Goal: Task Accomplishment & Management: Manage account settings

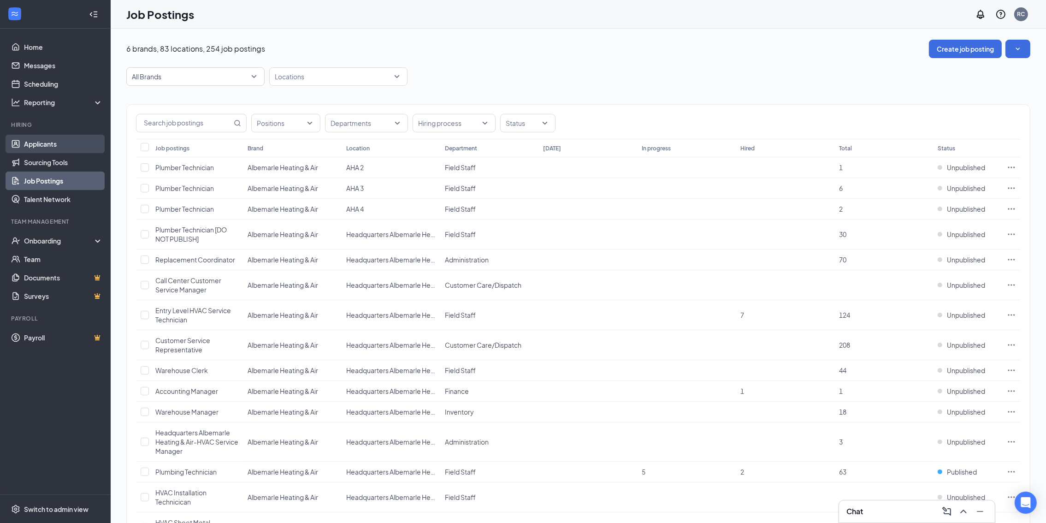
click at [63, 146] on link "Applicants" at bounding box center [63, 144] width 79 height 18
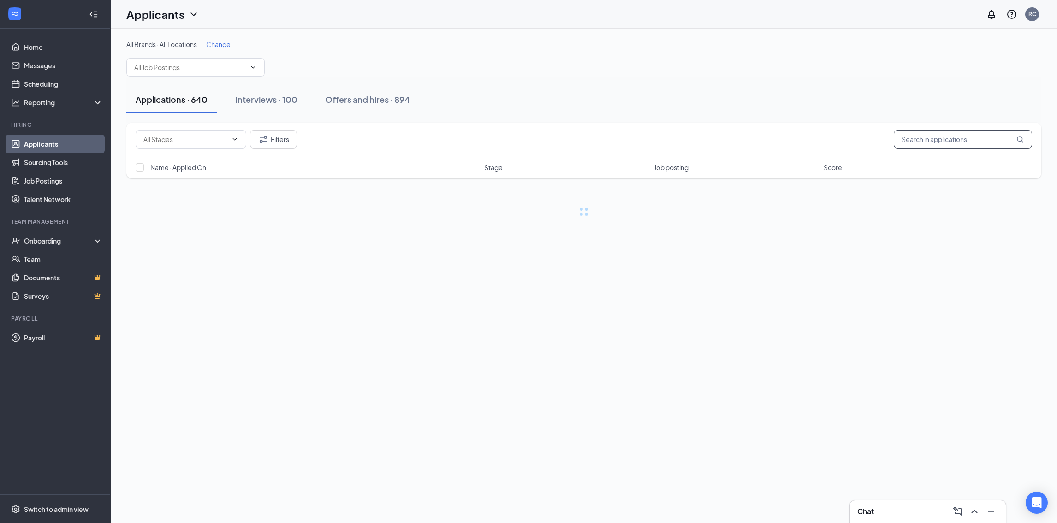
click at [970, 142] on input "text" at bounding box center [963, 139] width 138 height 18
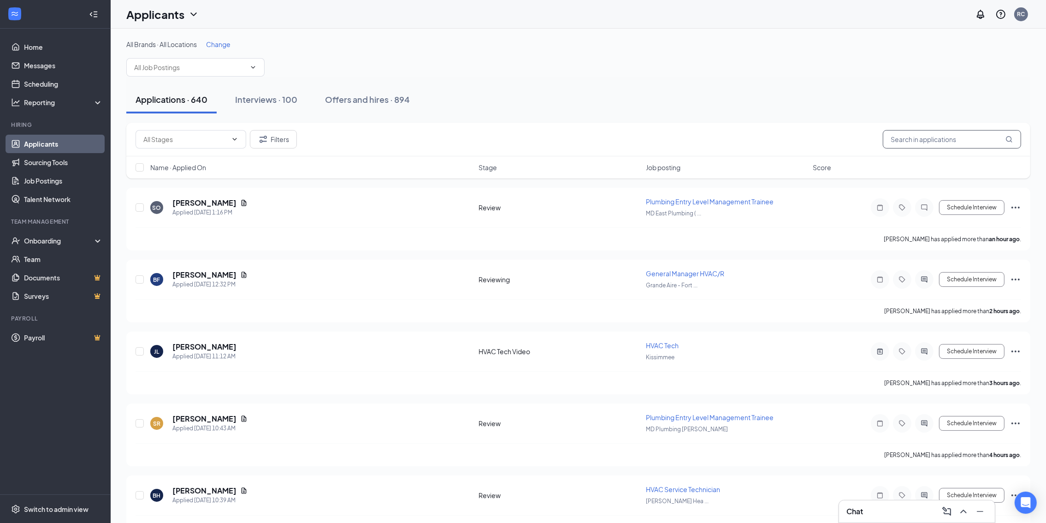
paste input "Ahmadzia Ahmedcai"
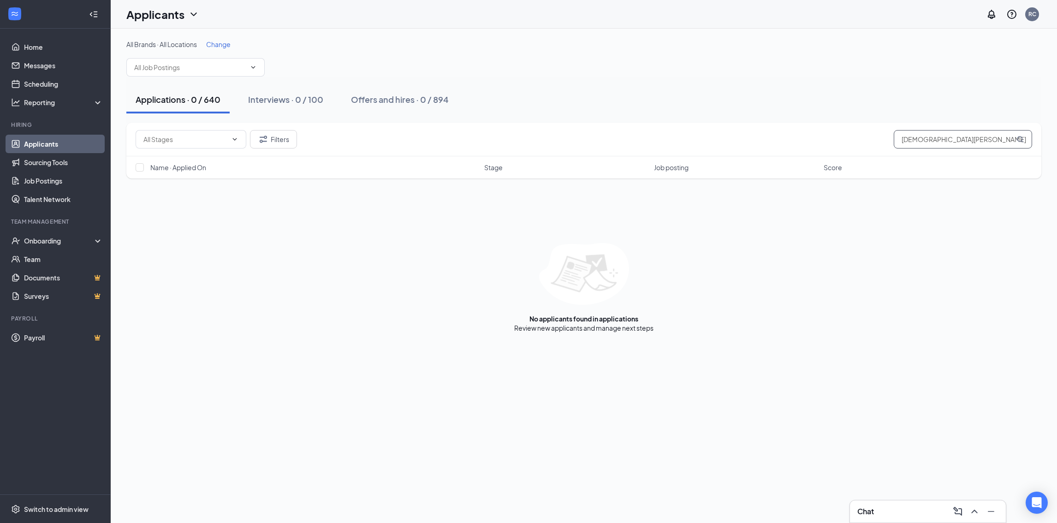
drag, startPoint x: 933, startPoint y: 136, endPoint x: 992, endPoint y: 135, distance: 59.5
click at [992, 135] on input "Ahmadzia Ahmedcai" at bounding box center [963, 139] width 138 height 18
type input "Ahmadzia"
click at [981, 135] on input "Ahmadzia" at bounding box center [963, 139] width 138 height 18
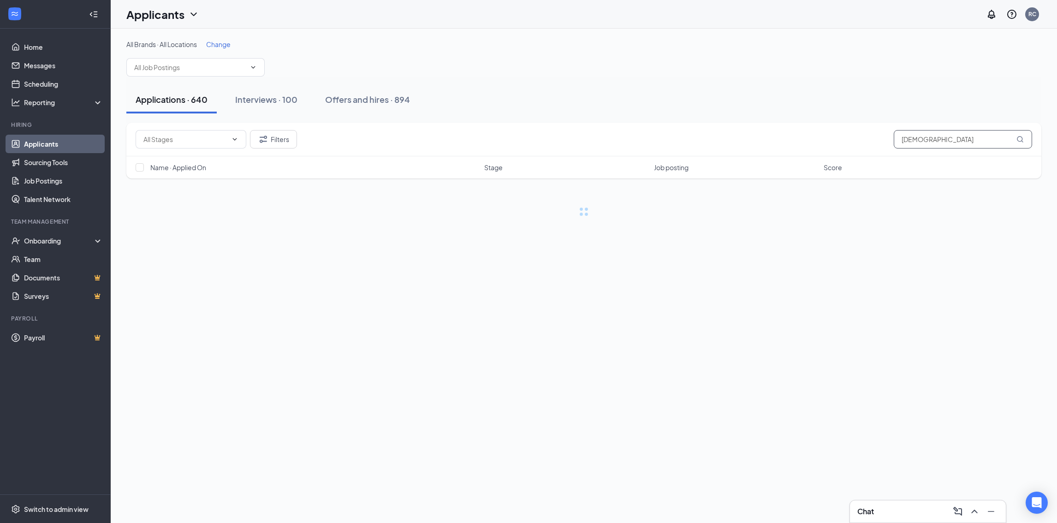
click at [981, 135] on input "Ahmadzia" at bounding box center [963, 139] width 138 height 18
click at [980, 135] on input "Ahmadzia" at bounding box center [963, 139] width 138 height 18
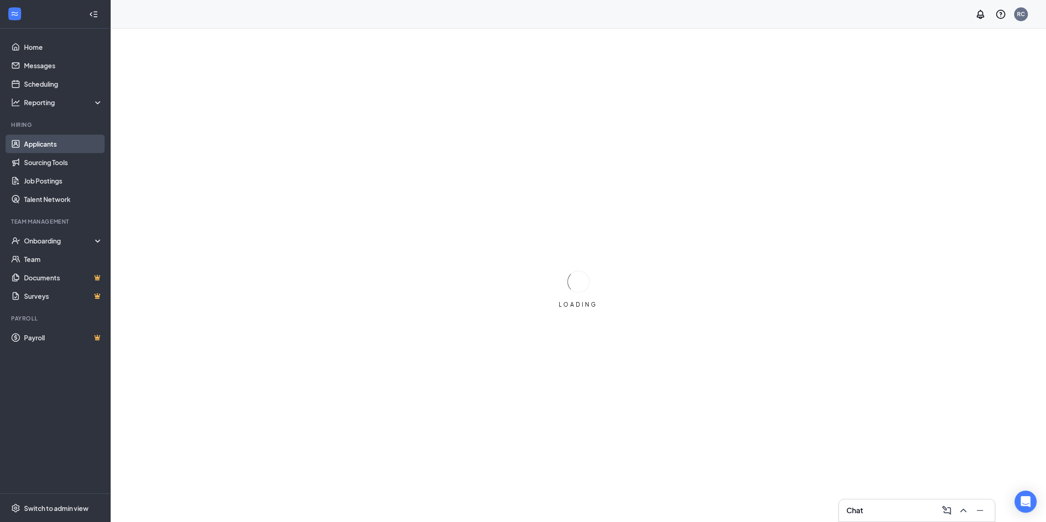
click at [62, 141] on link "Applicants" at bounding box center [63, 144] width 79 height 18
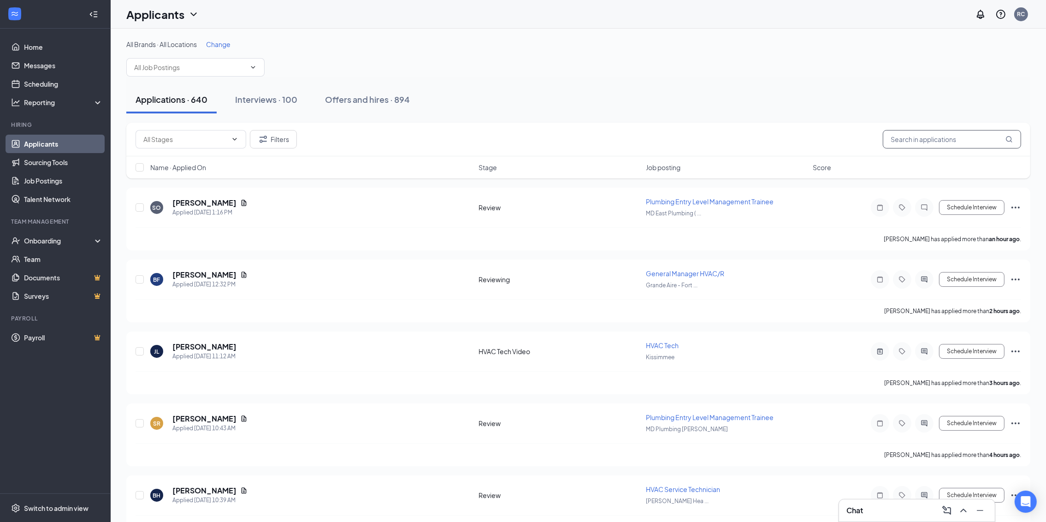
click at [909, 138] on input "text" at bounding box center [952, 139] width 138 height 18
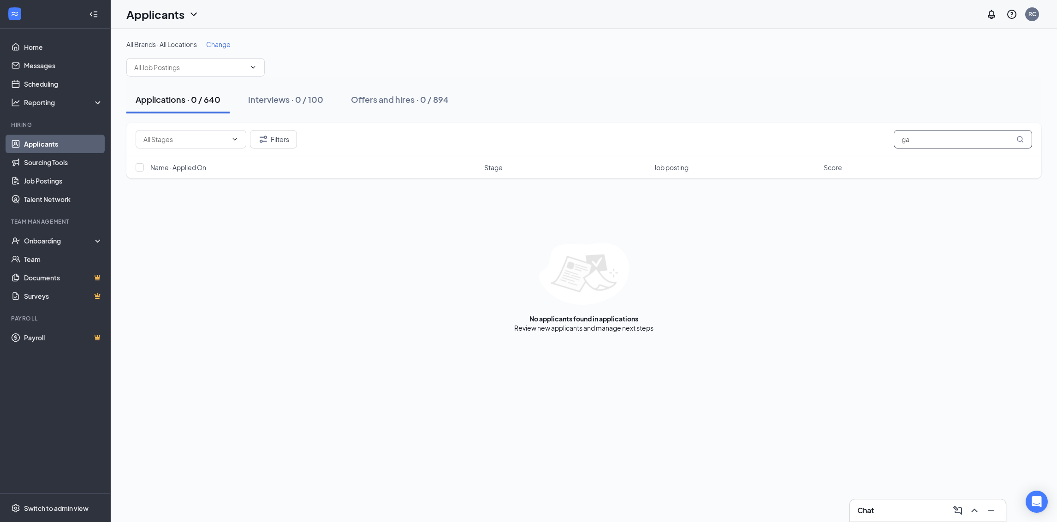
type input "g"
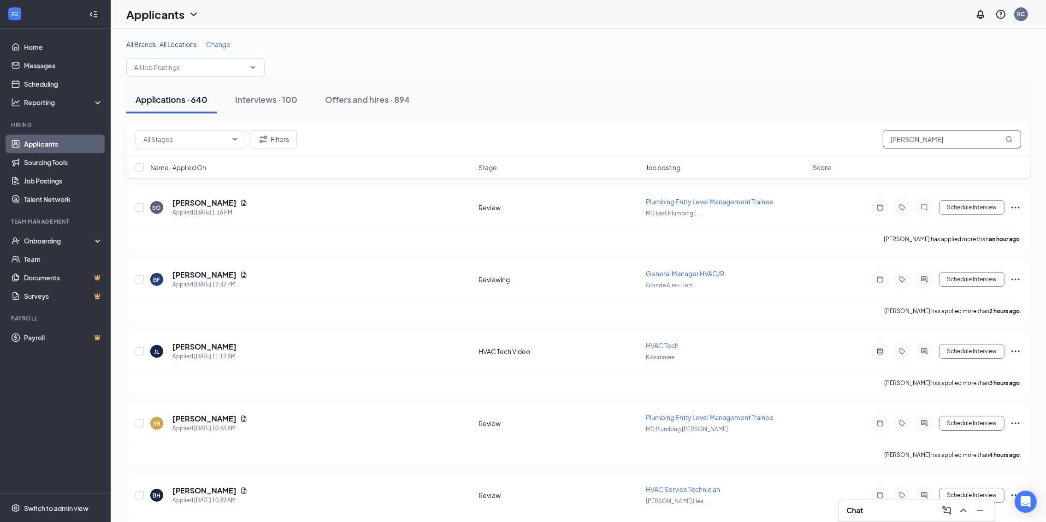
type input "gaston"
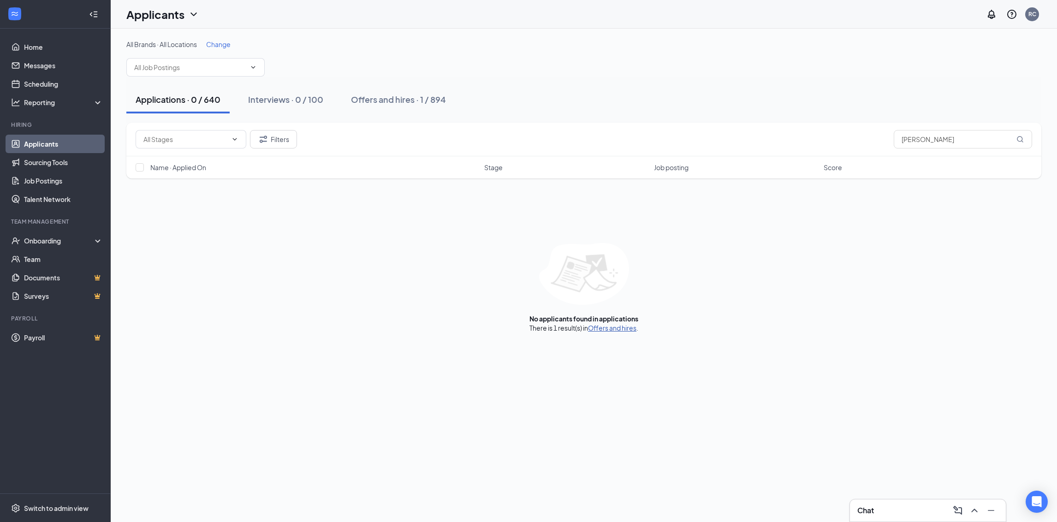
click at [606, 328] on link "Offers and hires" at bounding box center [612, 328] width 48 height 8
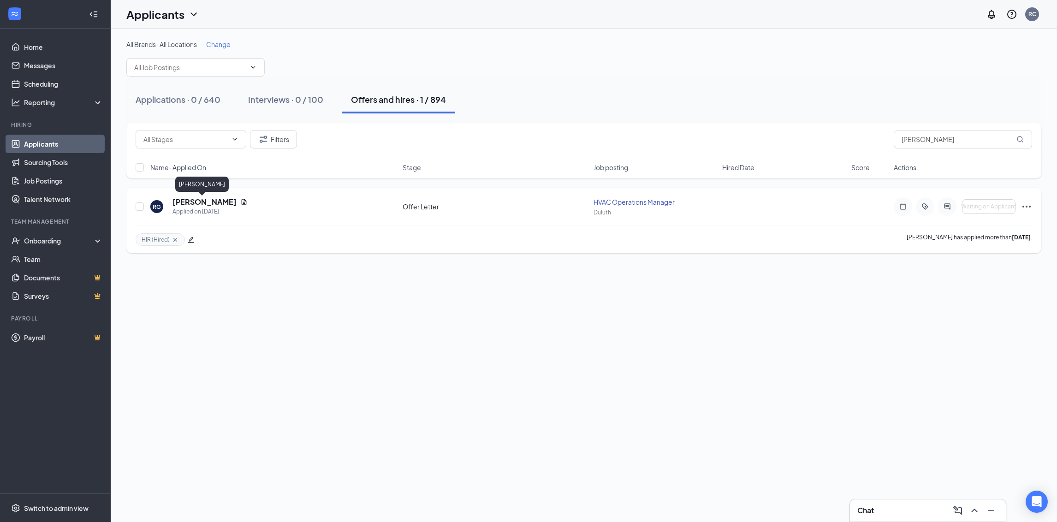
click at [207, 201] on h5 "[PERSON_NAME]" at bounding box center [204, 202] width 64 height 10
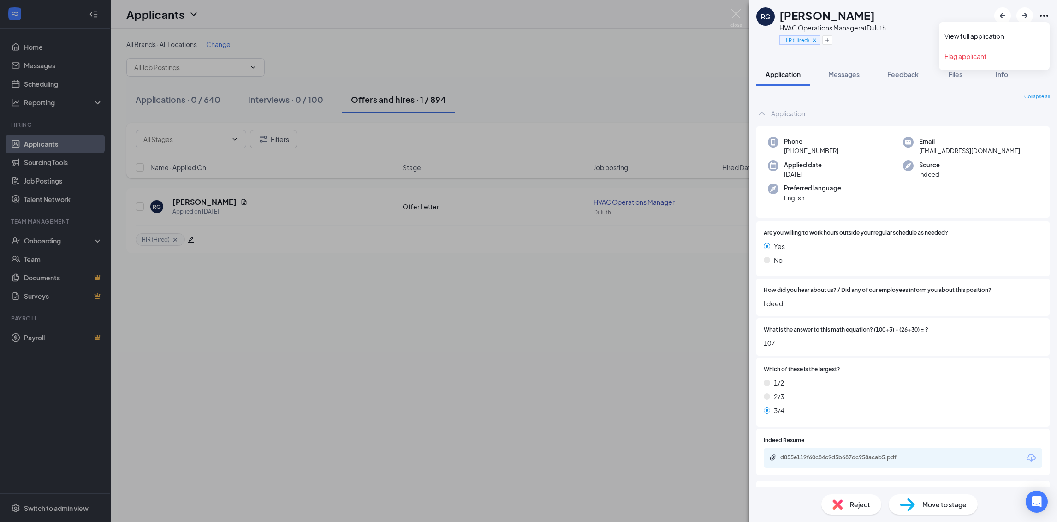
click at [1042, 17] on icon "Ellipses" at bounding box center [1043, 15] width 11 height 11
click at [995, 35] on link "View full application" at bounding box center [994, 35] width 100 height 9
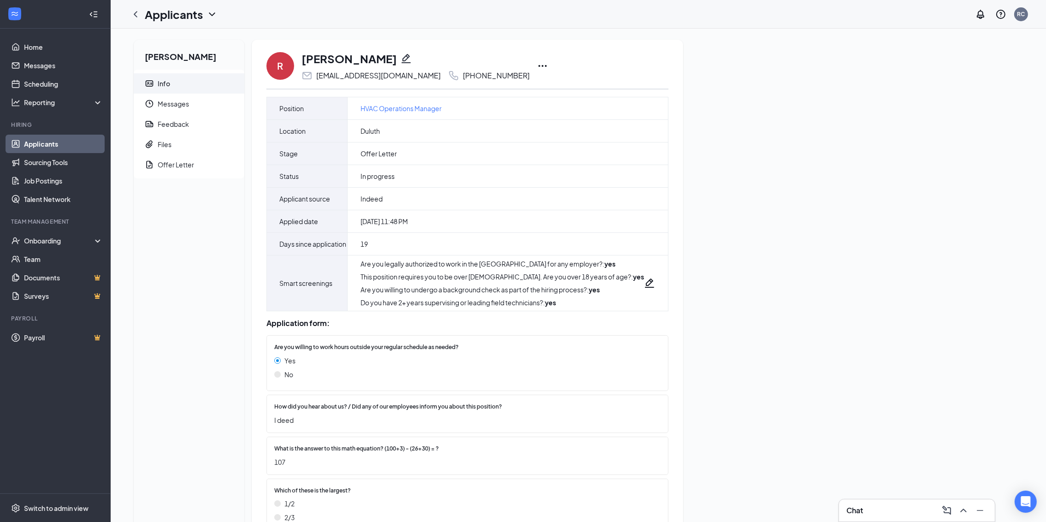
click at [537, 67] on icon "Ellipses" at bounding box center [542, 65] width 11 height 11
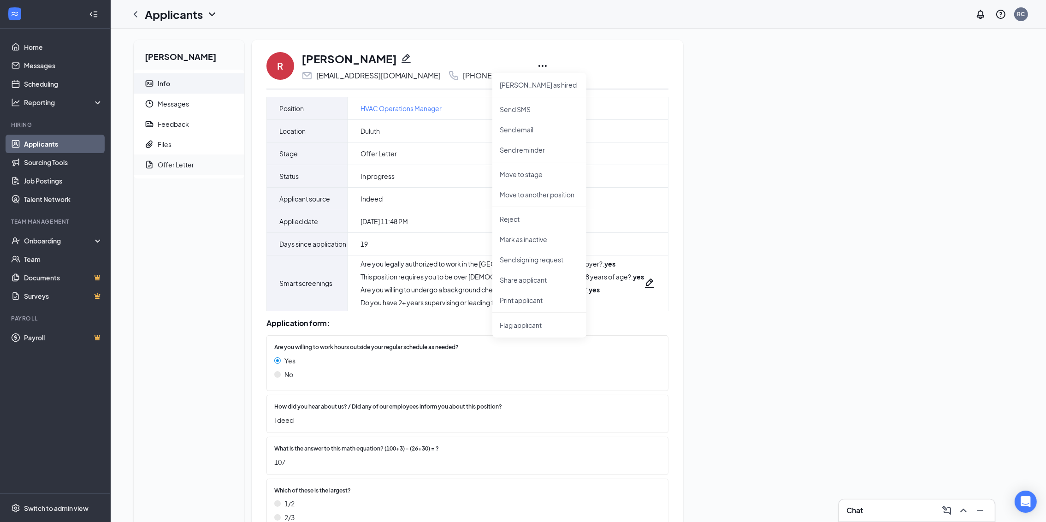
click at [179, 164] on div "Offer Letter" at bounding box center [176, 164] width 36 height 9
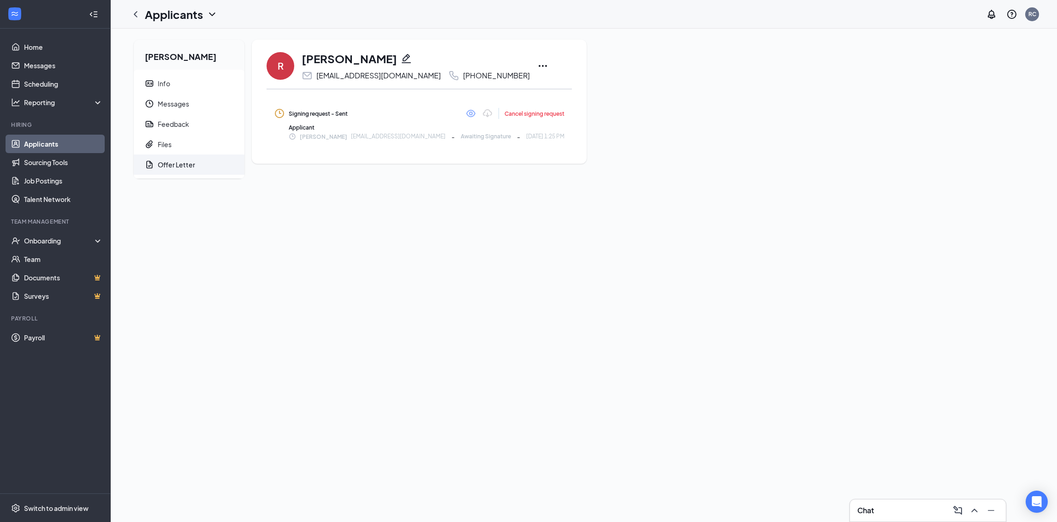
click at [746, 118] on div "Robert Gaston Info Messages Feedback Files Offer Letter R Robert Gaston mrgasto…" at bounding box center [583, 113] width 915 height 146
click at [193, 77] on span "Info" at bounding box center [197, 83] width 79 height 20
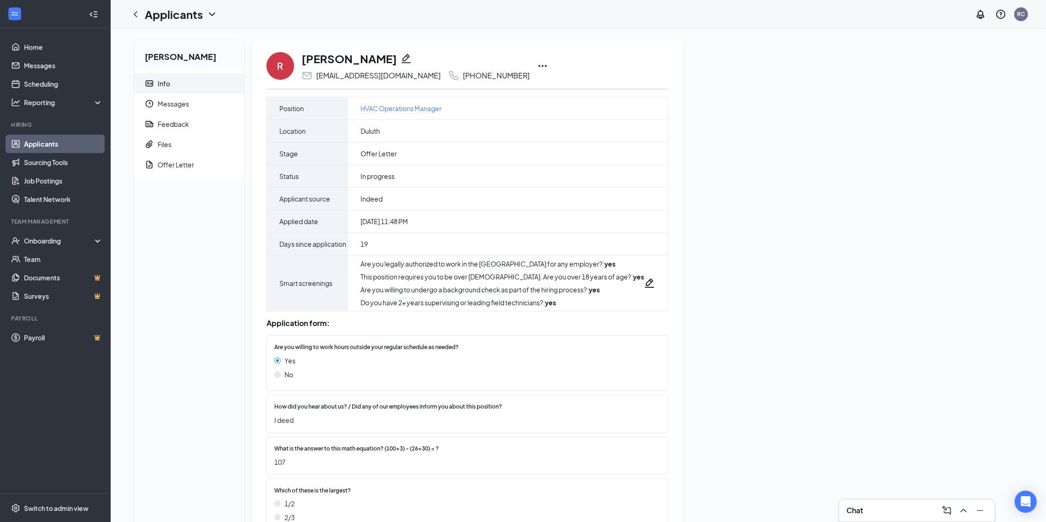
click at [193, 77] on span "Info" at bounding box center [197, 83] width 79 height 20
click at [35, 140] on link "Applicants" at bounding box center [63, 144] width 79 height 18
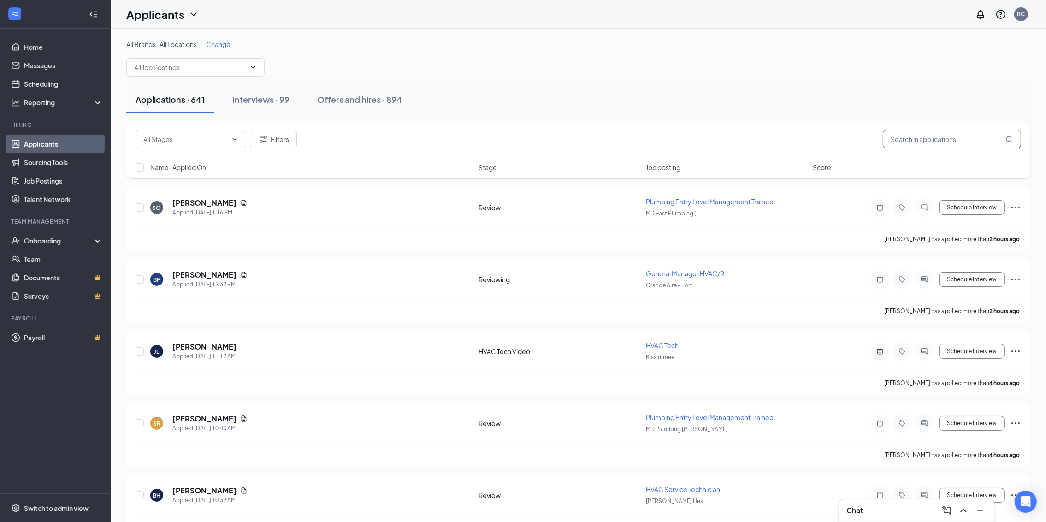
click at [937, 142] on input "text" at bounding box center [952, 139] width 138 height 18
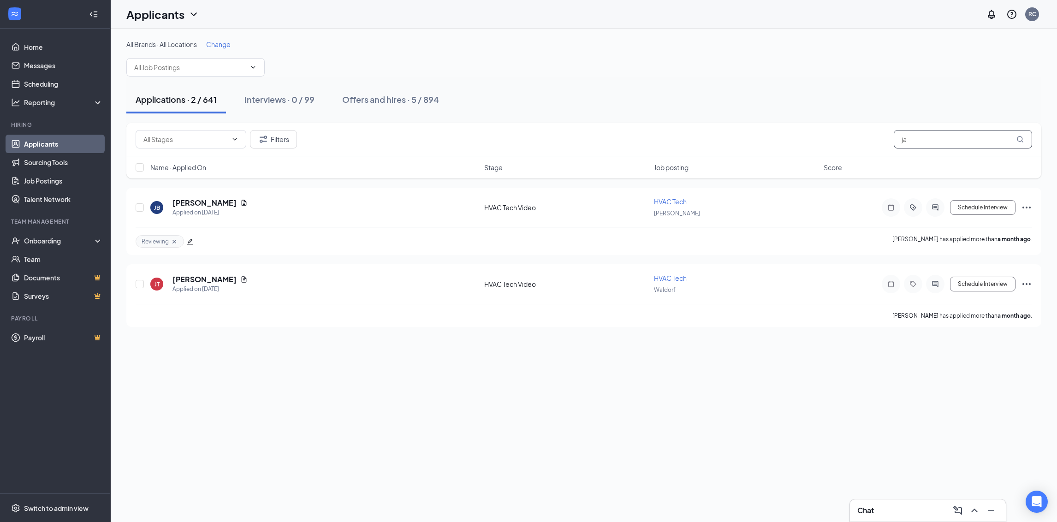
type input "j"
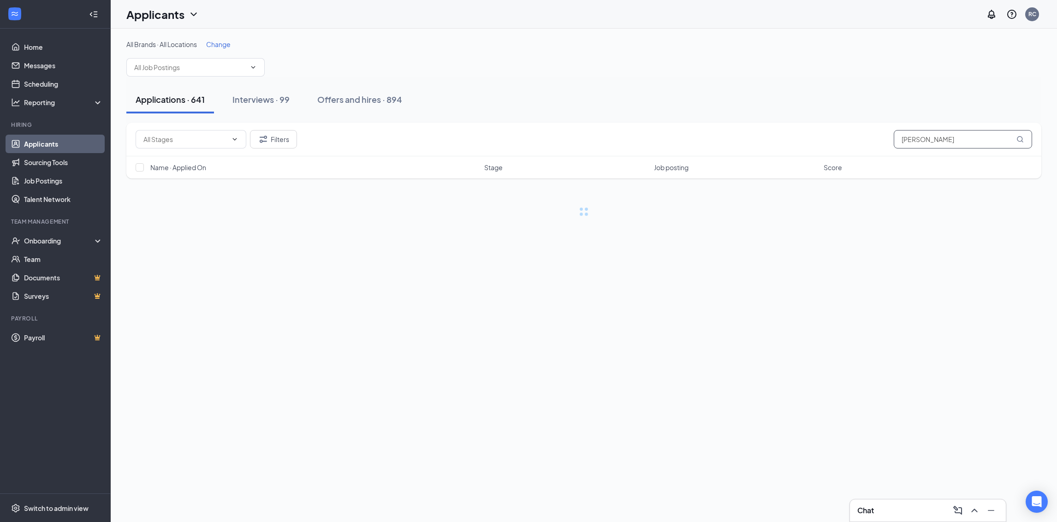
type input "nolan"
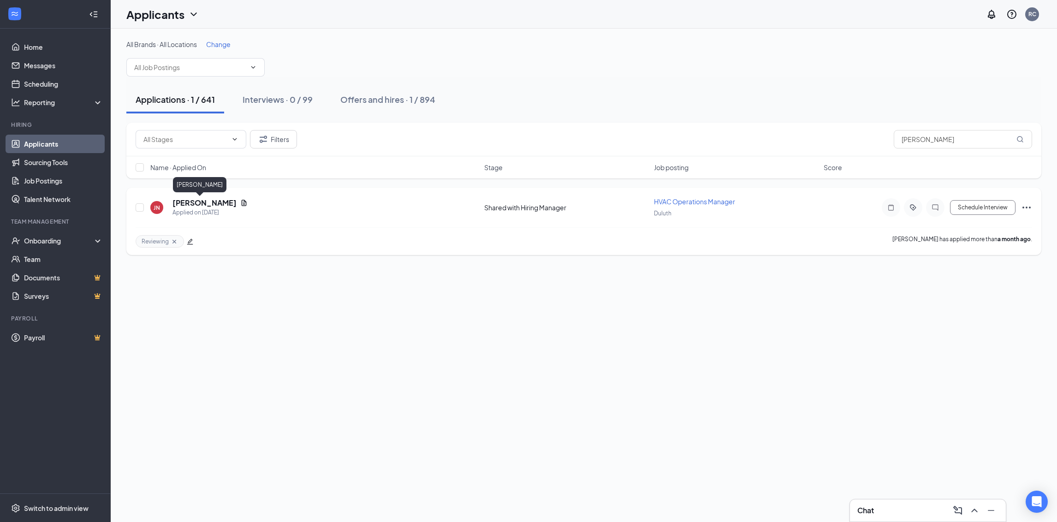
click at [187, 198] on h5 "Joe Nolan" at bounding box center [204, 203] width 64 height 10
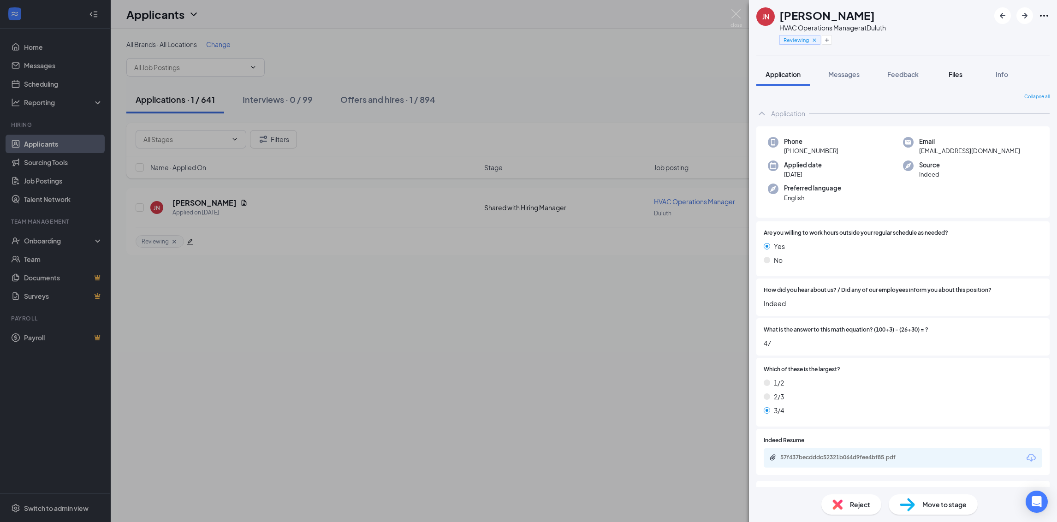
click at [961, 71] on span "Files" at bounding box center [955, 74] width 14 height 8
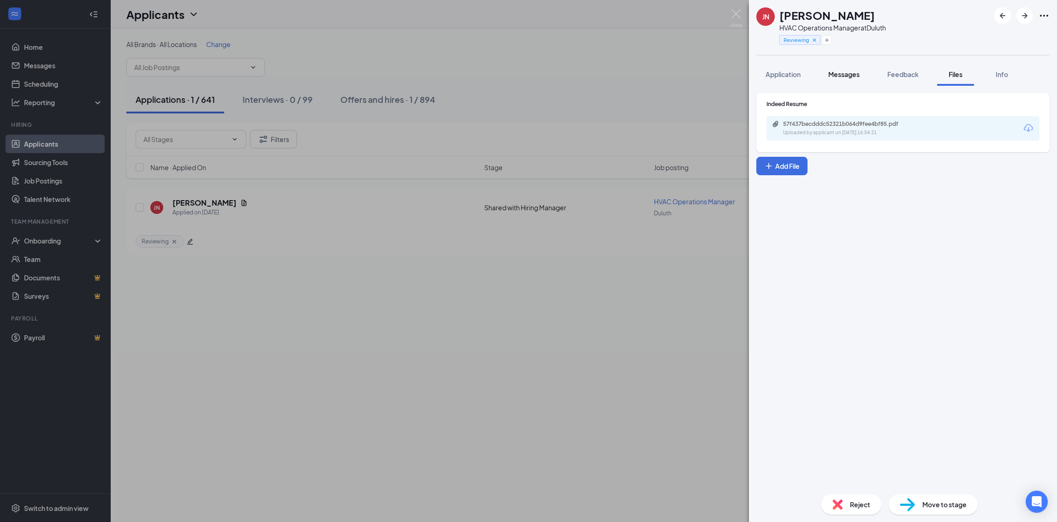
click at [847, 77] on span "Messages" at bounding box center [843, 74] width 31 height 8
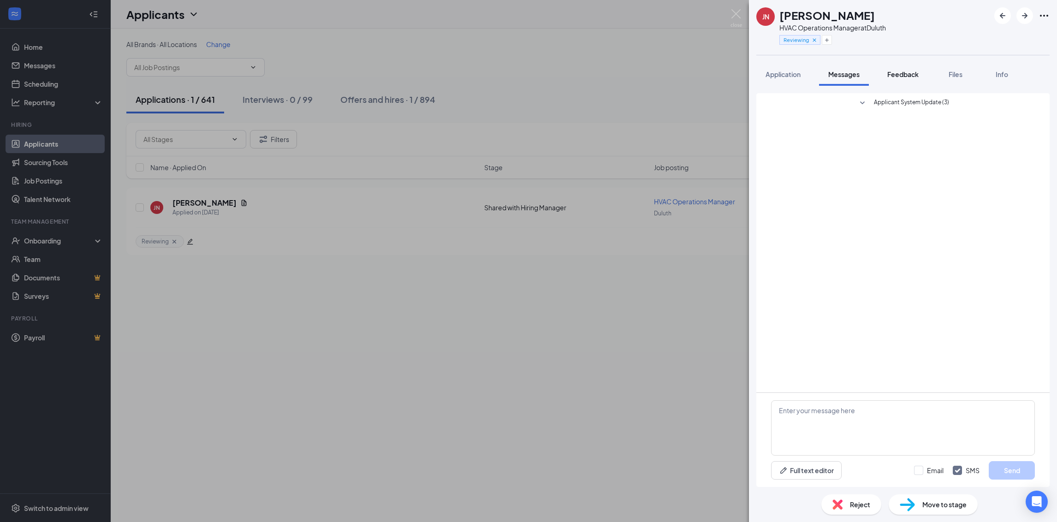
click at [913, 75] on span "Feedback" at bounding box center [902, 74] width 31 height 8
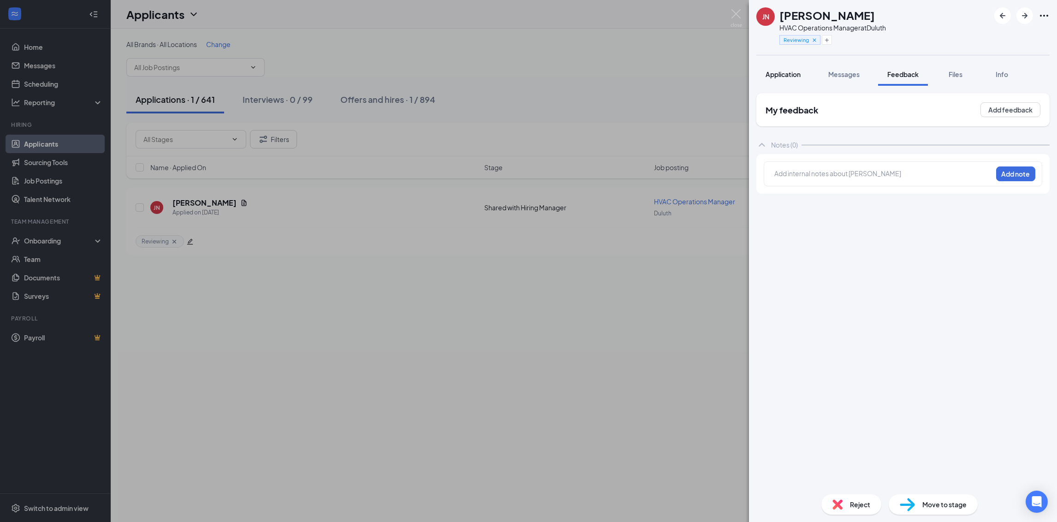
click at [799, 73] on span "Application" at bounding box center [782, 74] width 35 height 8
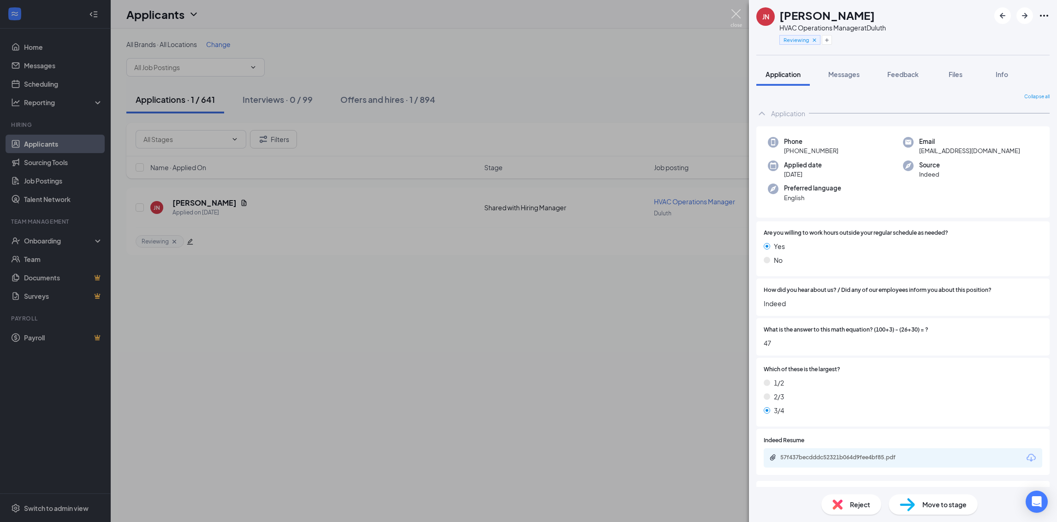
click at [740, 23] on img at bounding box center [736, 18] width 12 height 18
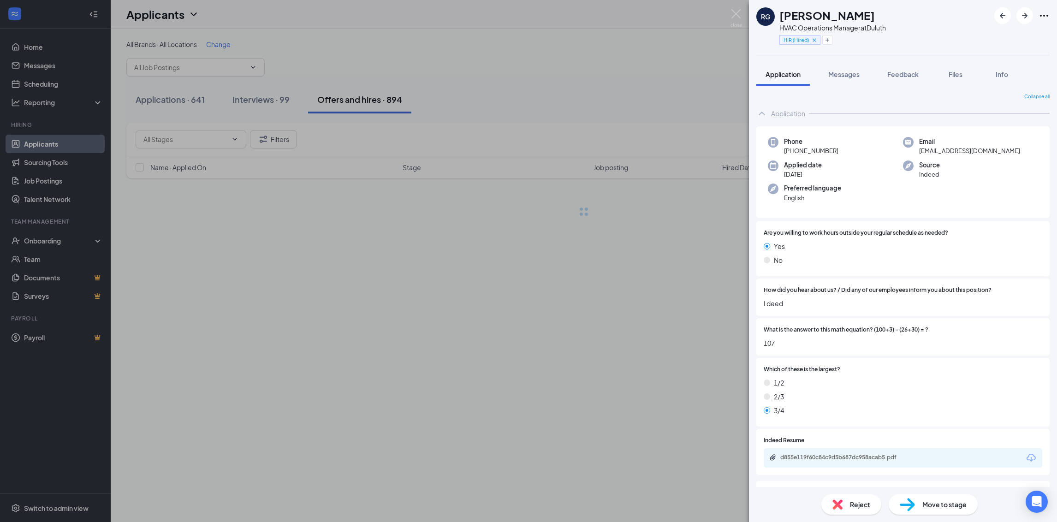
click at [1045, 16] on icon "Ellipses" at bounding box center [1043, 15] width 11 height 11
click at [989, 33] on link "View full application" at bounding box center [994, 35] width 100 height 9
click at [195, 202] on div "RG [PERSON_NAME] HVAC Operations Manager at [GEOGRAPHIC_DATA] HIR (Hired) Appli…" at bounding box center [528, 261] width 1057 height 522
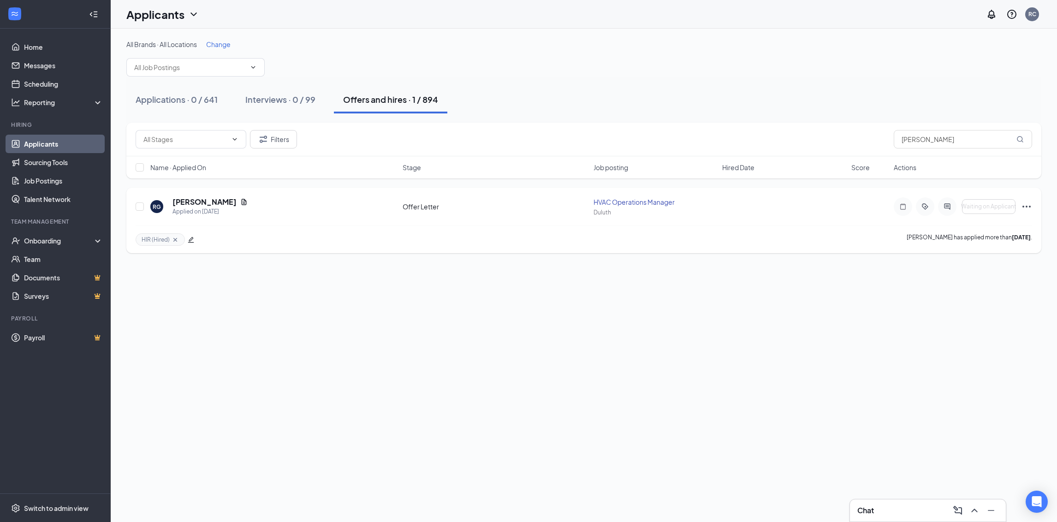
click at [1025, 207] on icon "Ellipses" at bounding box center [1026, 206] width 11 height 11
click at [200, 199] on h5 "[PERSON_NAME]" at bounding box center [204, 202] width 64 height 10
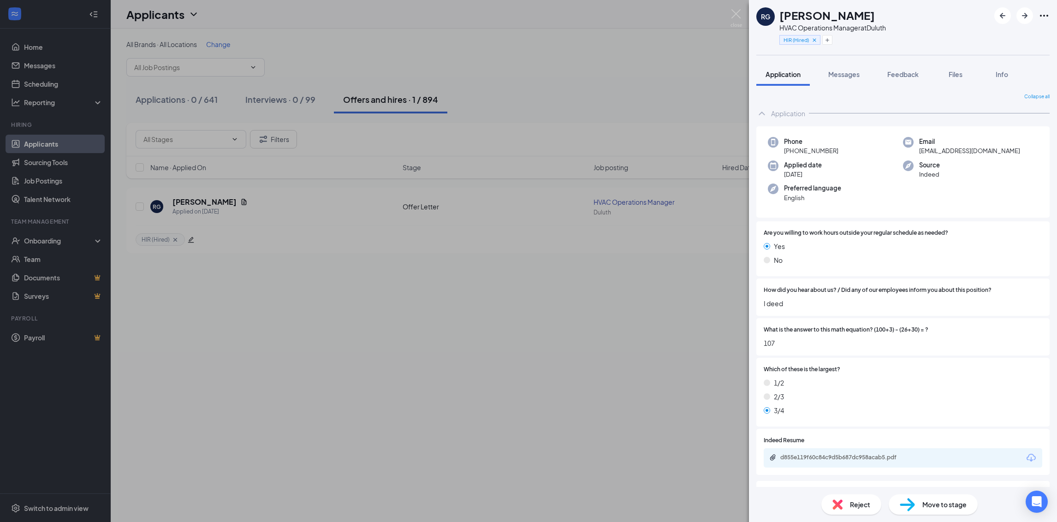
click at [1049, 15] on icon "Ellipses" at bounding box center [1043, 15] width 11 height 11
click at [1009, 32] on link "View full application" at bounding box center [994, 35] width 100 height 9
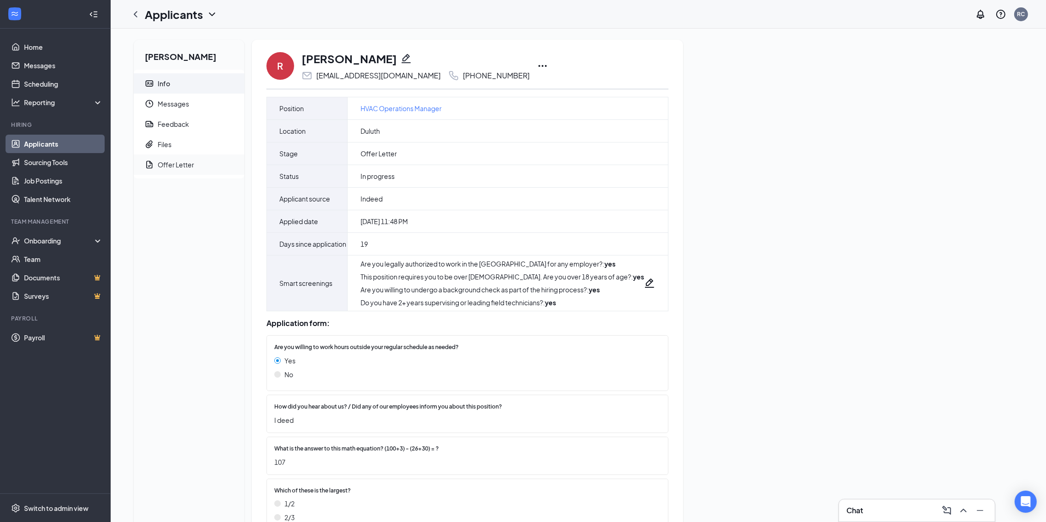
click at [206, 158] on span "Offer Letter" at bounding box center [197, 164] width 79 height 20
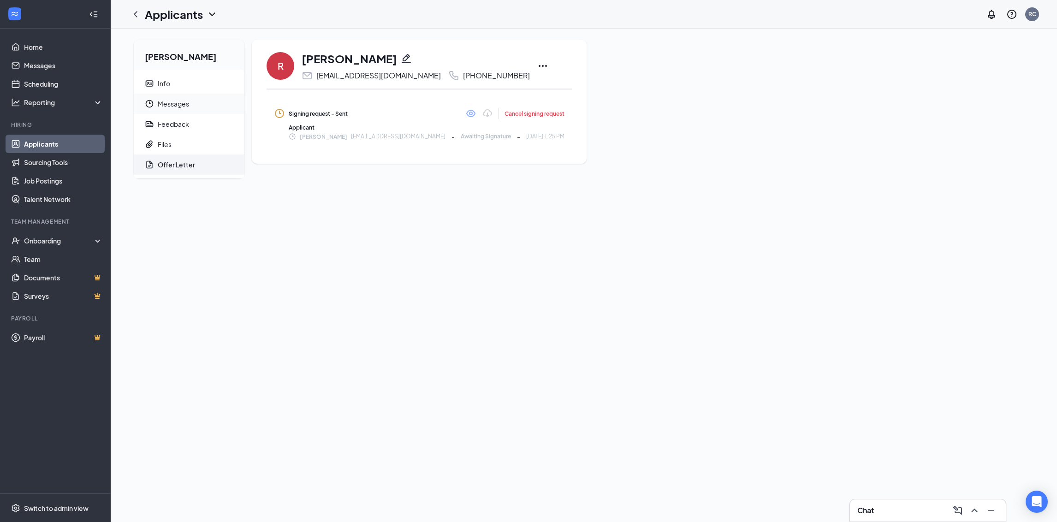
click at [171, 106] on span "Messages" at bounding box center [197, 104] width 79 height 20
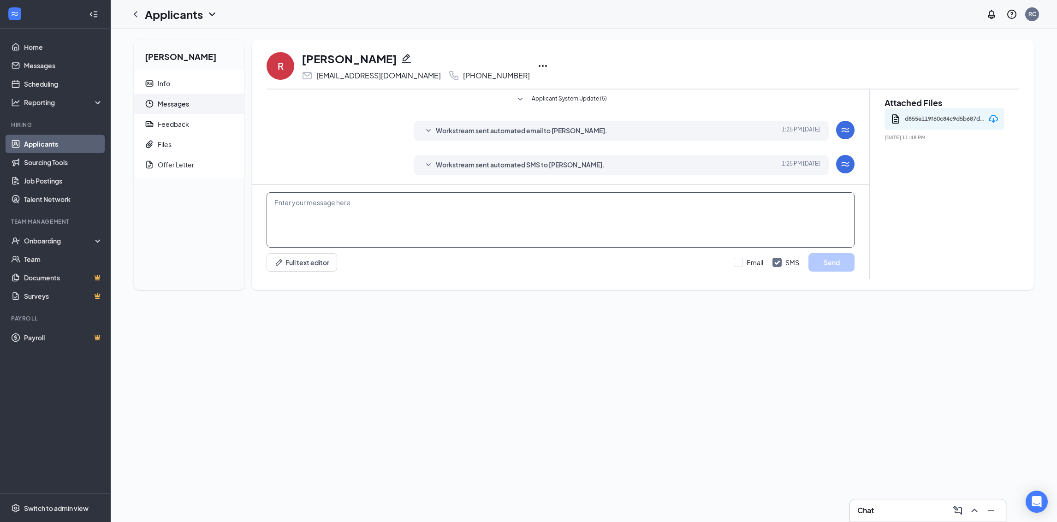
click at [391, 233] on textarea at bounding box center [560, 219] width 588 height 55
click at [179, 88] on span "Info" at bounding box center [197, 83] width 79 height 20
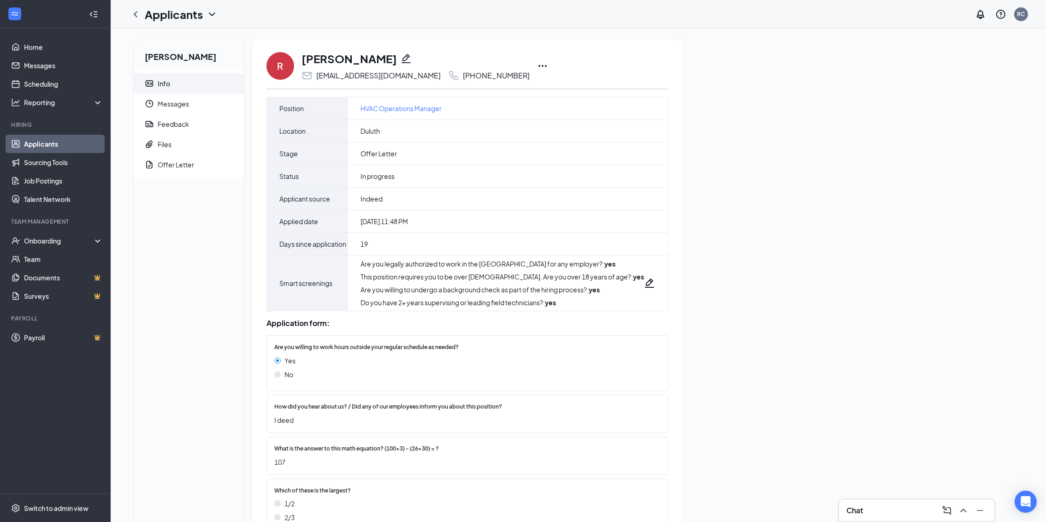
click at [182, 337] on div "Robert Gaston Info Messages Feedback Files Offer Letter" at bounding box center [189, 301] width 111 height 523
click at [167, 159] on span "Offer Letter" at bounding box center [197, 164] width 79 height 20
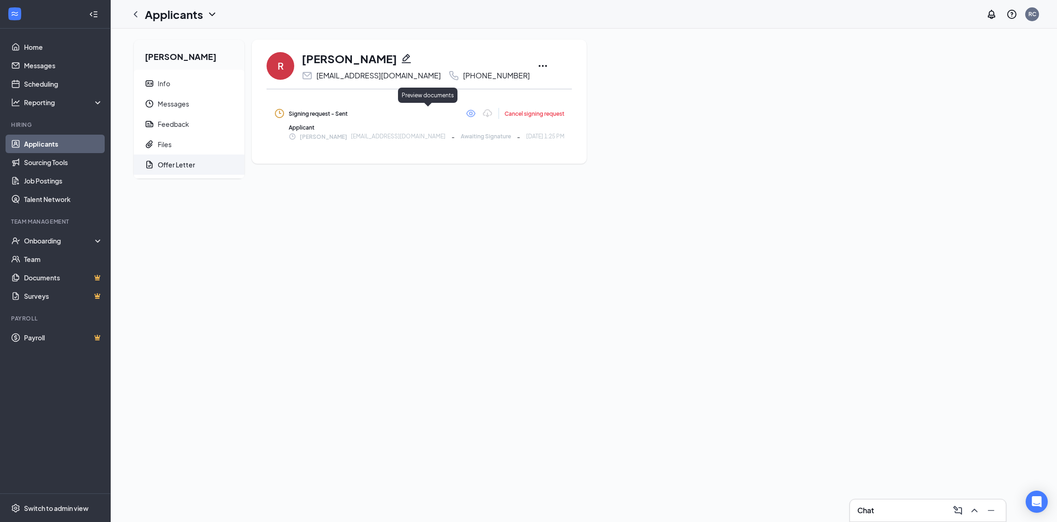
click at [465, 114] on icon "Eye" at bounding box center [470, 113] width 11 height 11
click at [166, 85] on div "Info" at bounding box center [164, 83] width 12 height 9
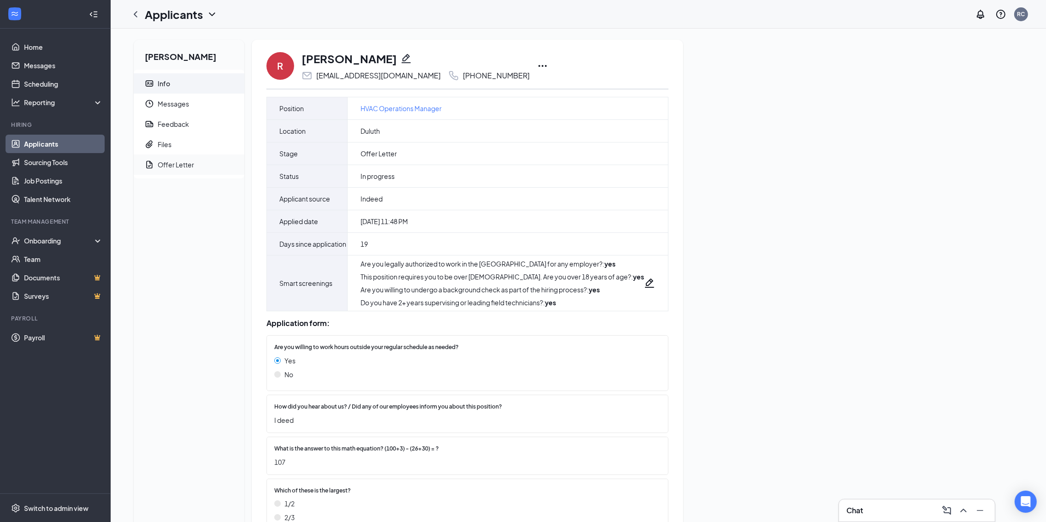
click at [193, 160] on div "Offer Letter" at bounding box center [176, 164] width 36 height 9
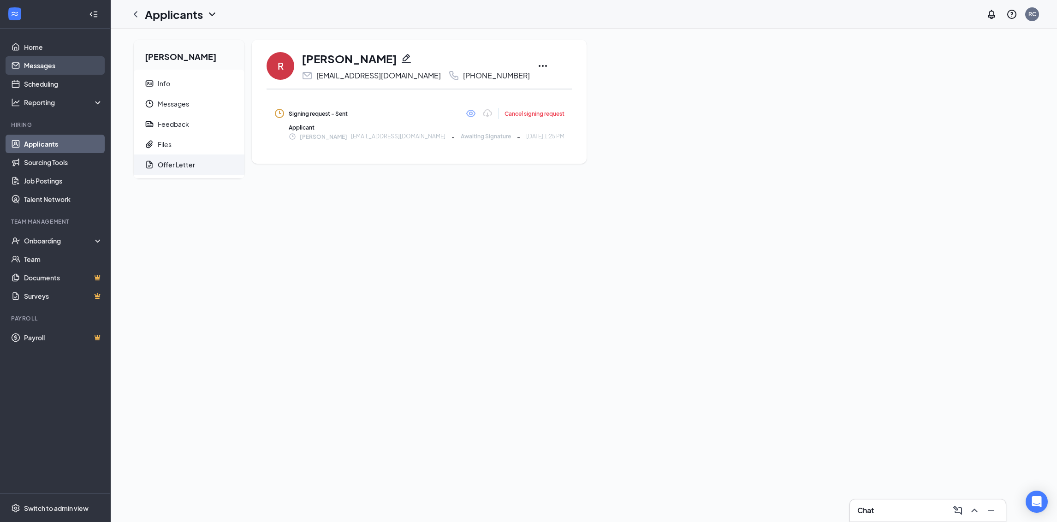
click at [46, 58] on link "Messages" at bounding box center [63, 65] width 79 height 18
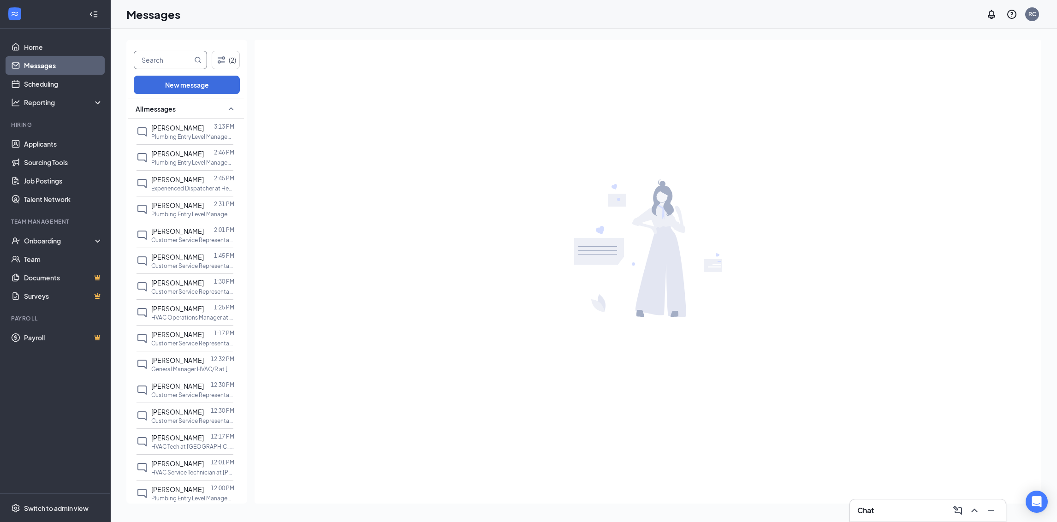
click at [184, 59] on input "text" at bounding box center [163, 60] width 58 height 18
type input "[PERSON_NAME]"
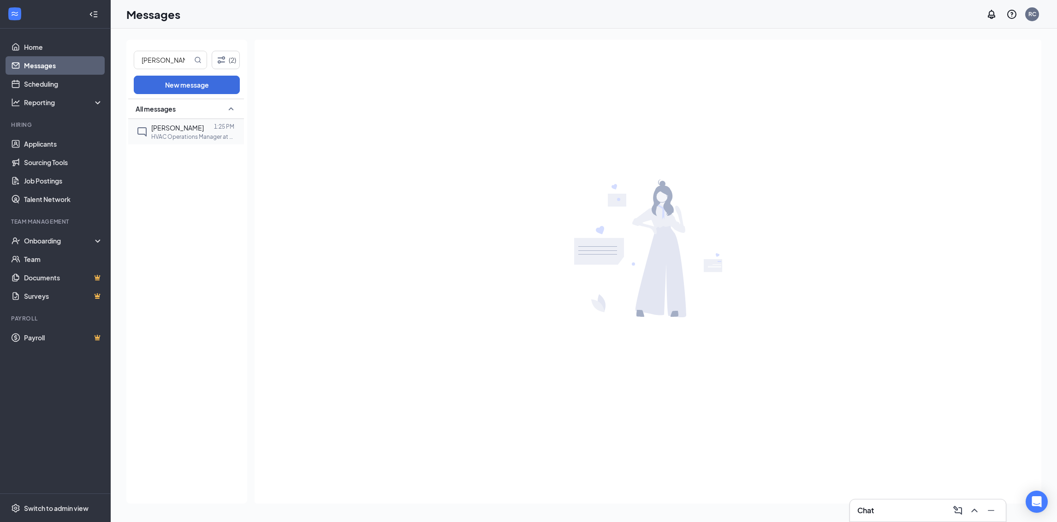
click at [204, 127] on div at bounding box center [209, 128] width 10 height 10
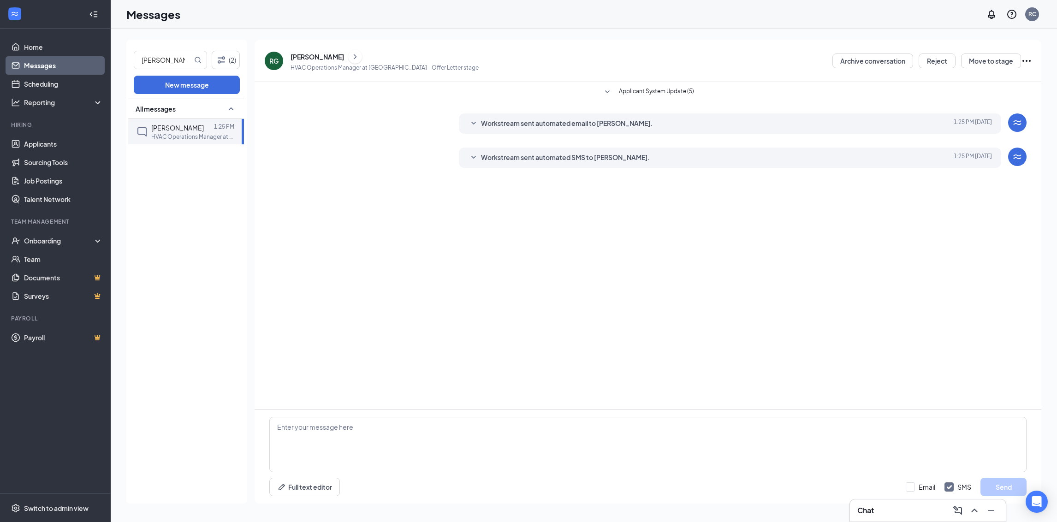
click at [320, 57] on div "[PERSON_NAME]" at bounding box center [316, 56] width 53 height 9
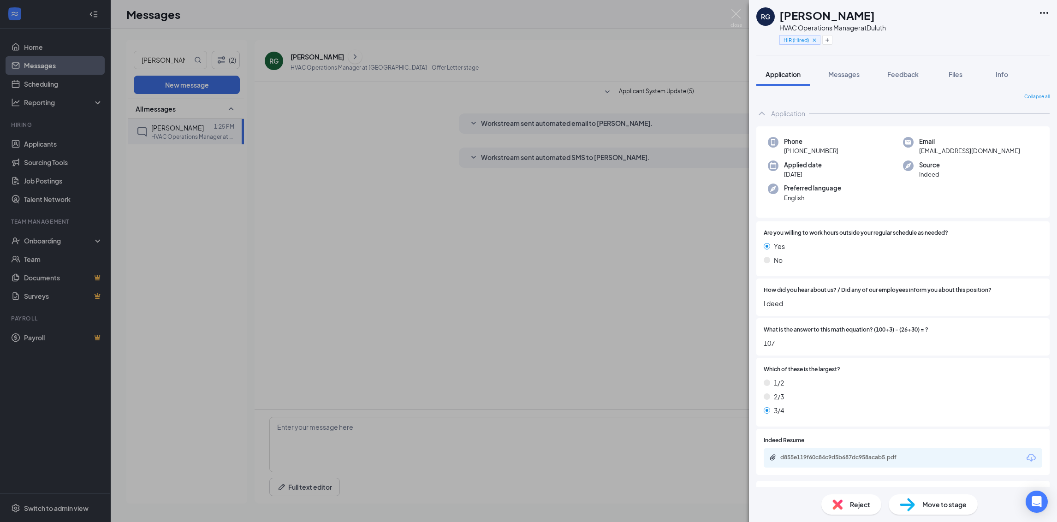
click at [1042, 11] on icon "Ellipses" at bounding box center [1043, 12] width 11 height 11
click at [982, 30] on link "View full application" at bounding box center [994, 33] width 100 height 9
